Goal: Task Accomplishment & Management: Manage account settings

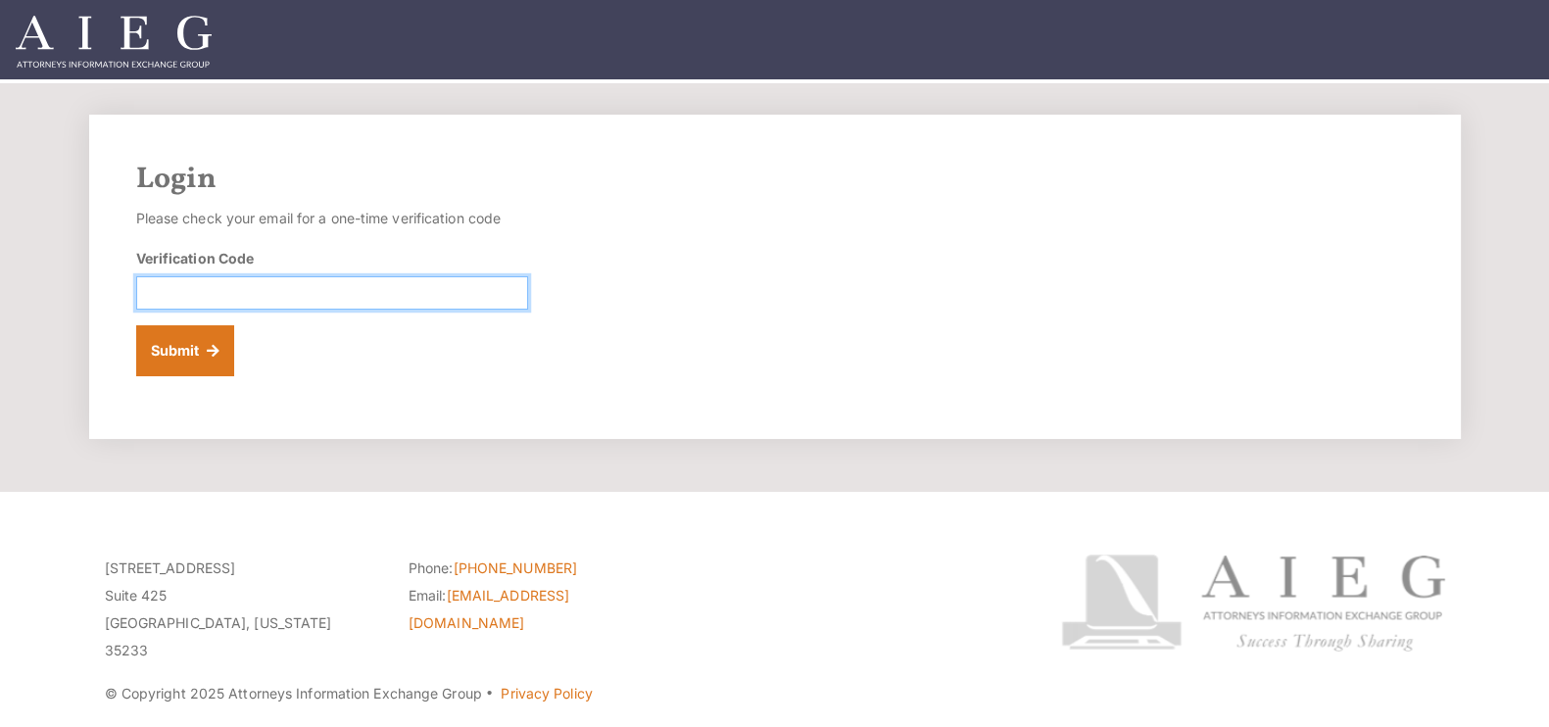
click at [431, 281] on input "Verification Code" at bounding box center [332, 292] width 392 height 33
paste input "626796"
type input "626796"
click at [136, 325] on button "Submit" at bounding box center [185, 350] width 99 height 51
click at [472, 288] on input "Verification Code" at bounding box center [332, 292] width 392 height 33
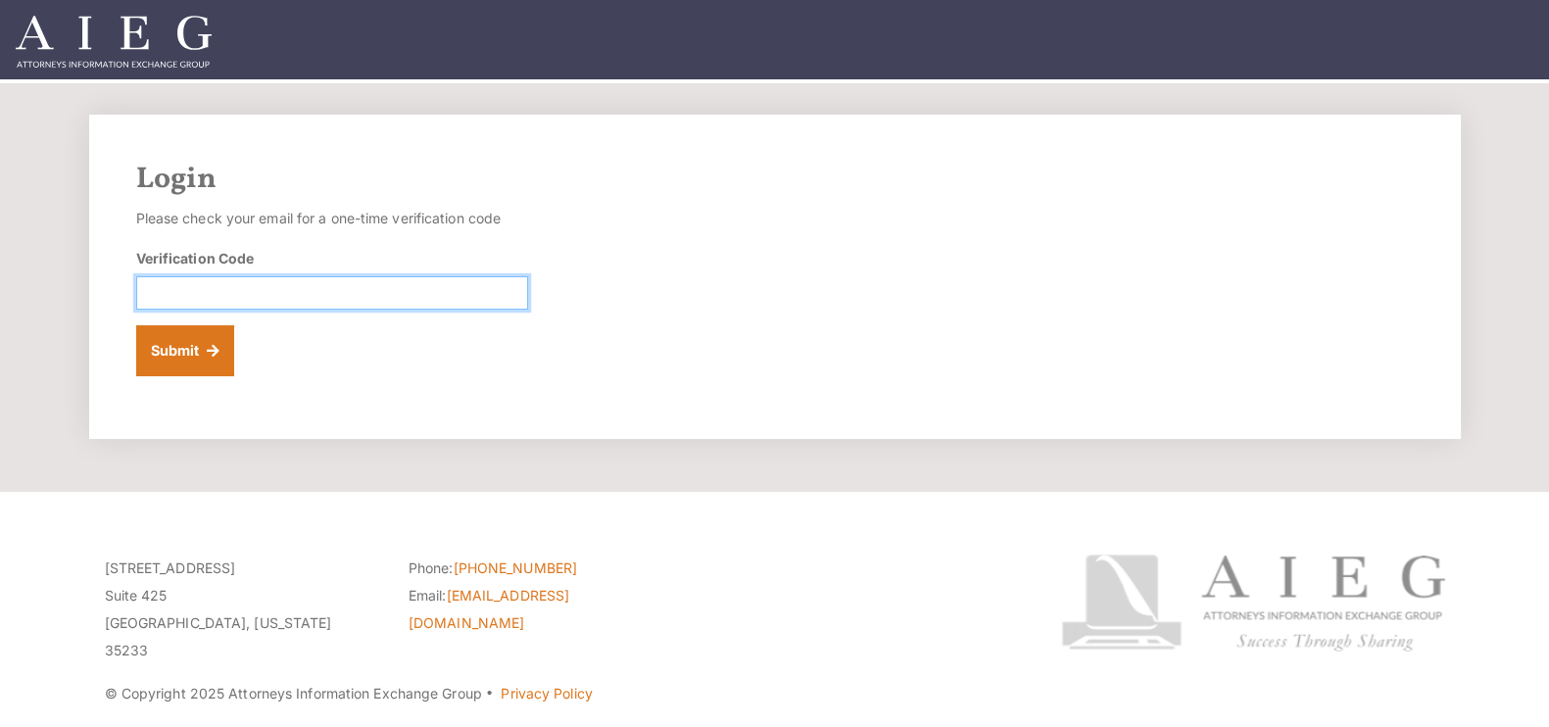
paste input "773252"
type input "773252"
click at [198, 340] on button "Submit" at bounding box center [185, 350] width 99 height 51
click at [318, 287] on input "Verification Code" at bounding box center [332, 292] width 392 height 33
paste input "767246"
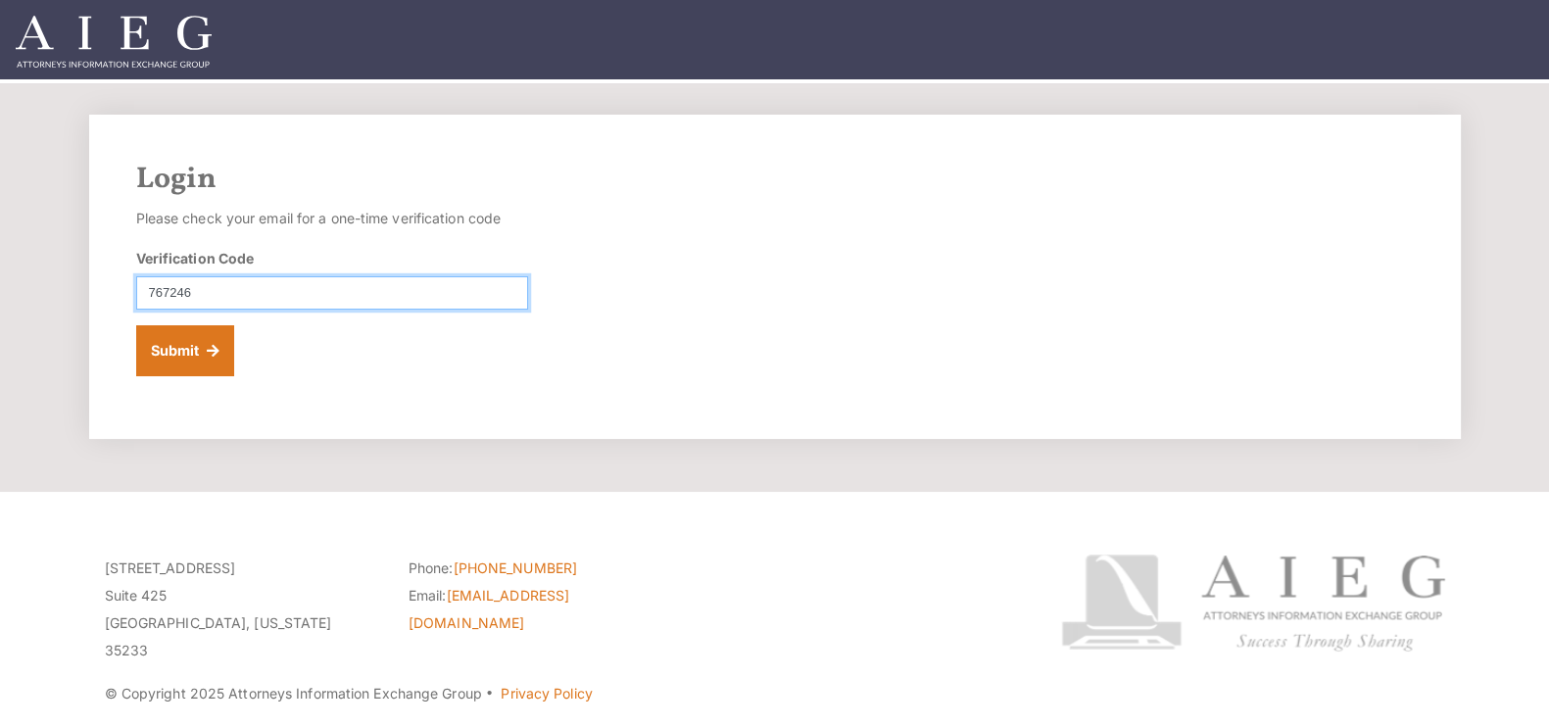
type input "767246"
click at [136, 325] on button "Submit" at bounding box center [185, 350] width 99 height 51
